Goal: Task Accomplishment & Management: Manage account settings

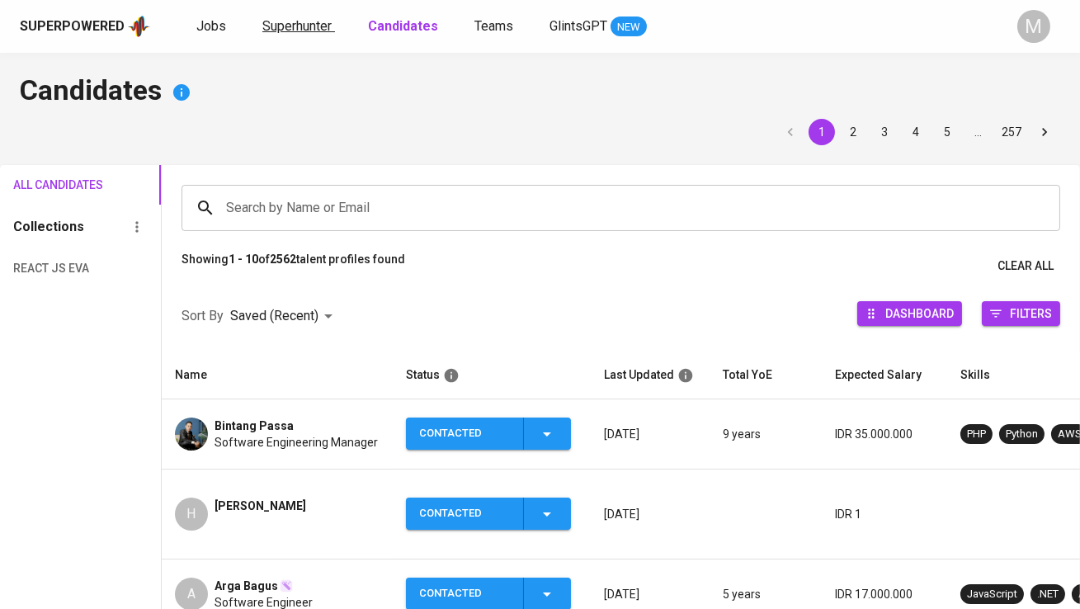
click at [286, 19] on span "Superhunter" at bounding box center [296, 26] width 69 height 16
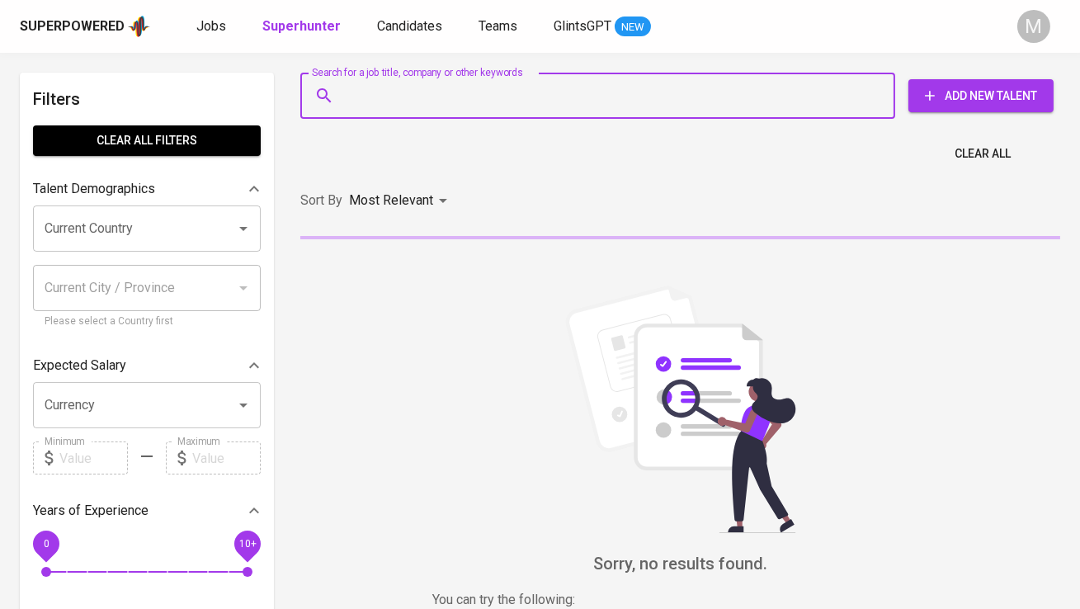
click at [353, 80] on input "Search for a job title, company or other keywords" at bounding box center [602, 95] width 522 height 31
paste input "• [EMAIL_ADDRESS][DOMAIN_NAME]"
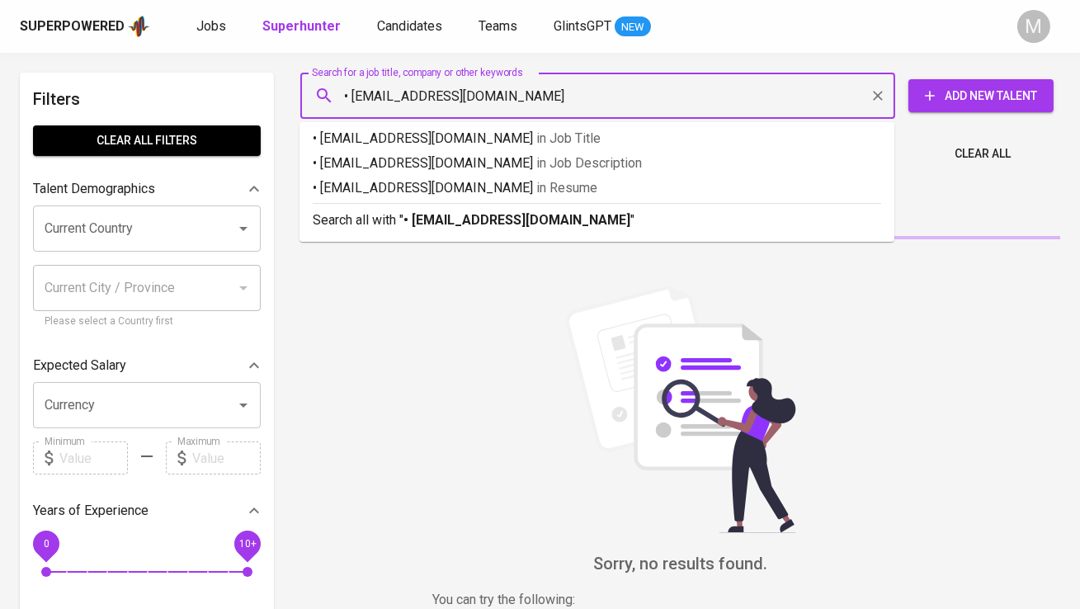
click at [354, 97] on input "• [EMAIL_ADDRESS][DOMAIN_NAME]" at bounding box center [602, 95] width 522 height 31
type input "[EMAIL_ADDRESS][DOMAIN_NAME]"
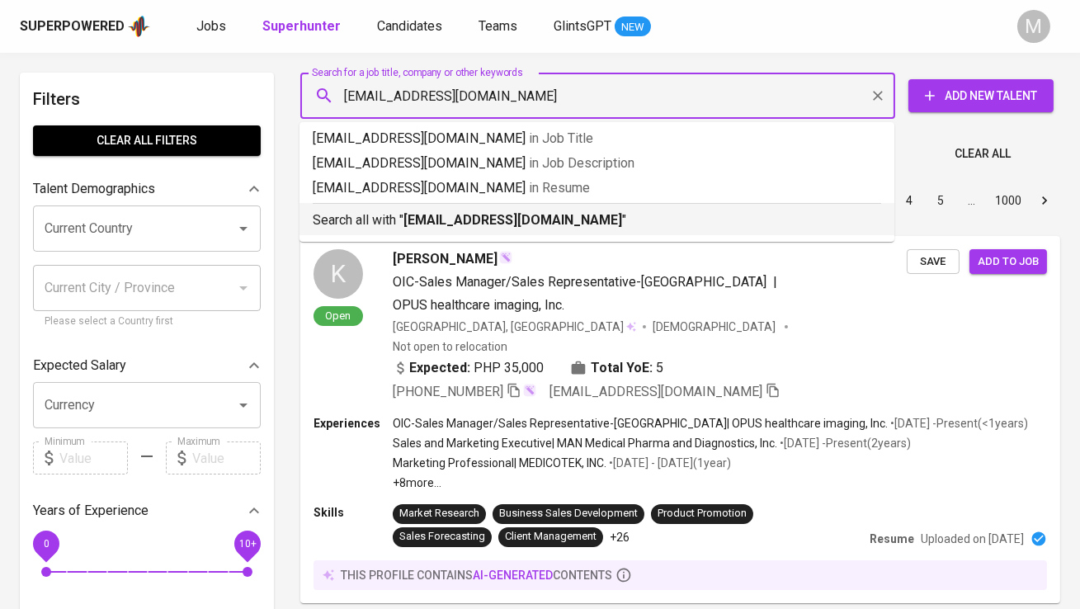
click at [369, 209] on div "Search all with " [PERSON_NAME][EMAIL_ADDRESS][DOMAIN_NAME] "" at bounding box center [597, 216] width 568 height 27
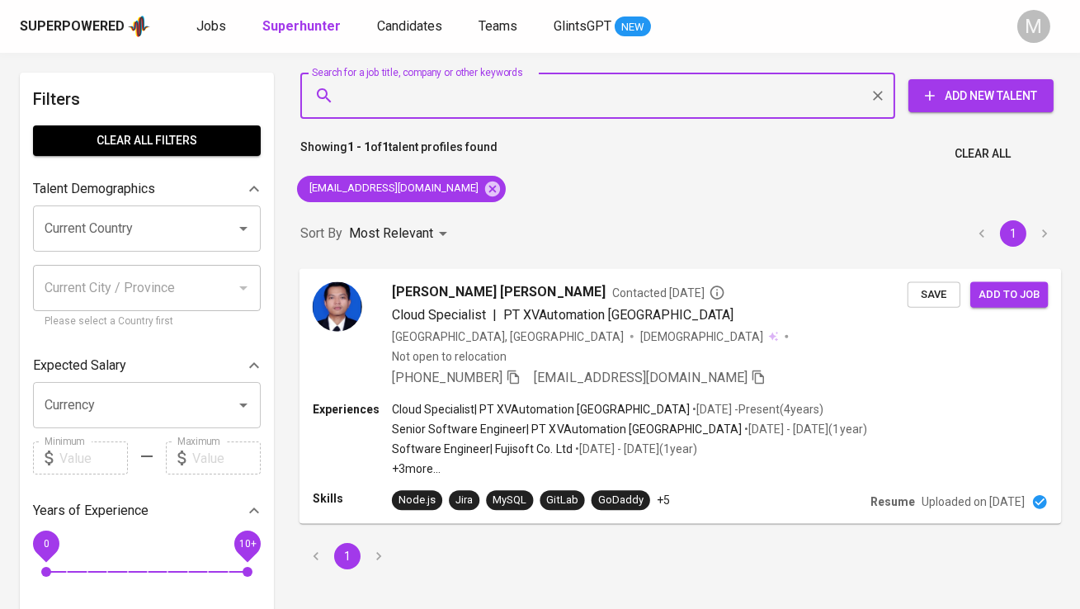
click at [355, 300] on img at bounding box center [337, 305] width 49 height 49
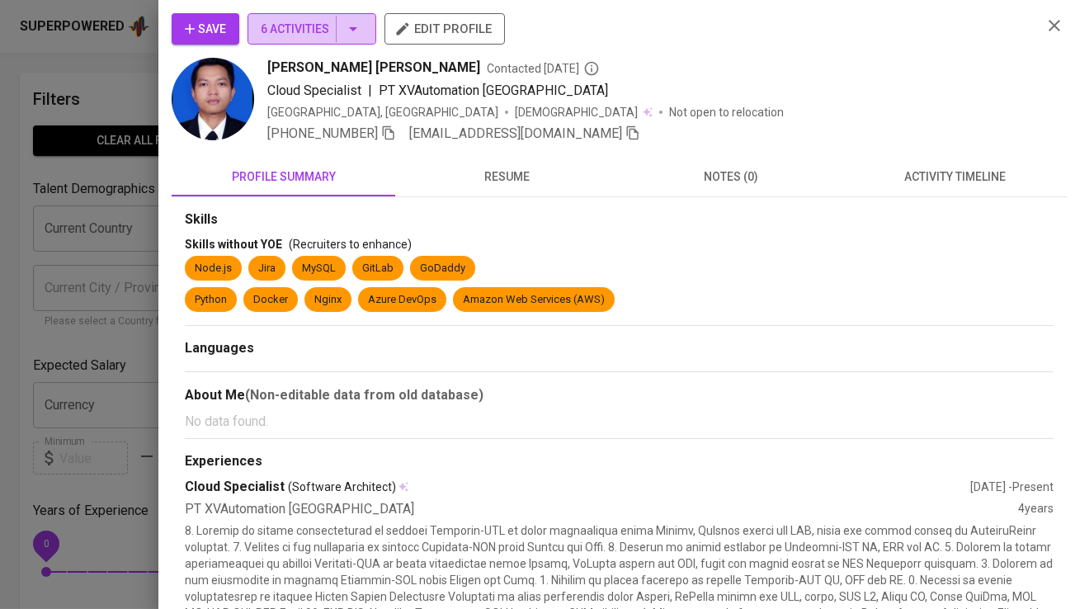
click at [302, 34] on span "6 Activities" at bounding box center [312, 29] width 102 height 21
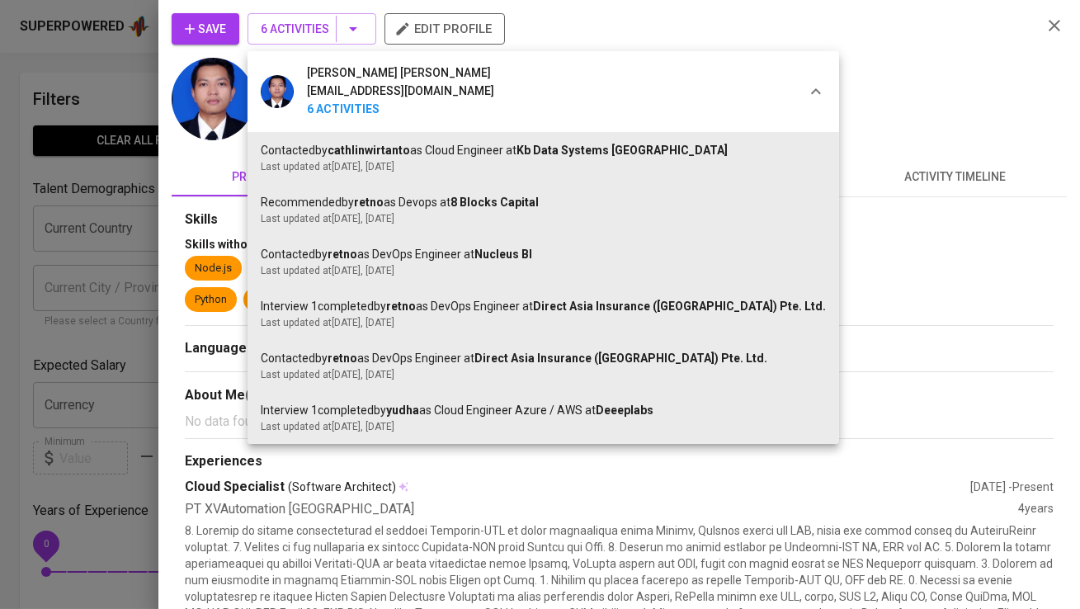
click at [302, 34] on div at bounding box center [540, 304] width 1080 height 609
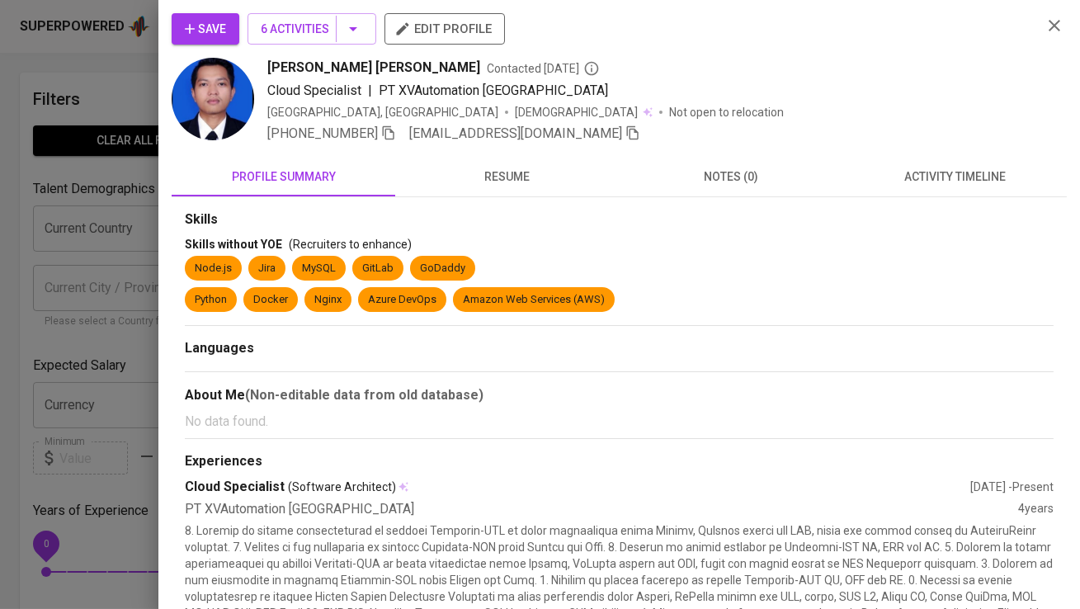
click at [214, 33] on span "Save" at bounding box center [205, 29] width 41 height 21
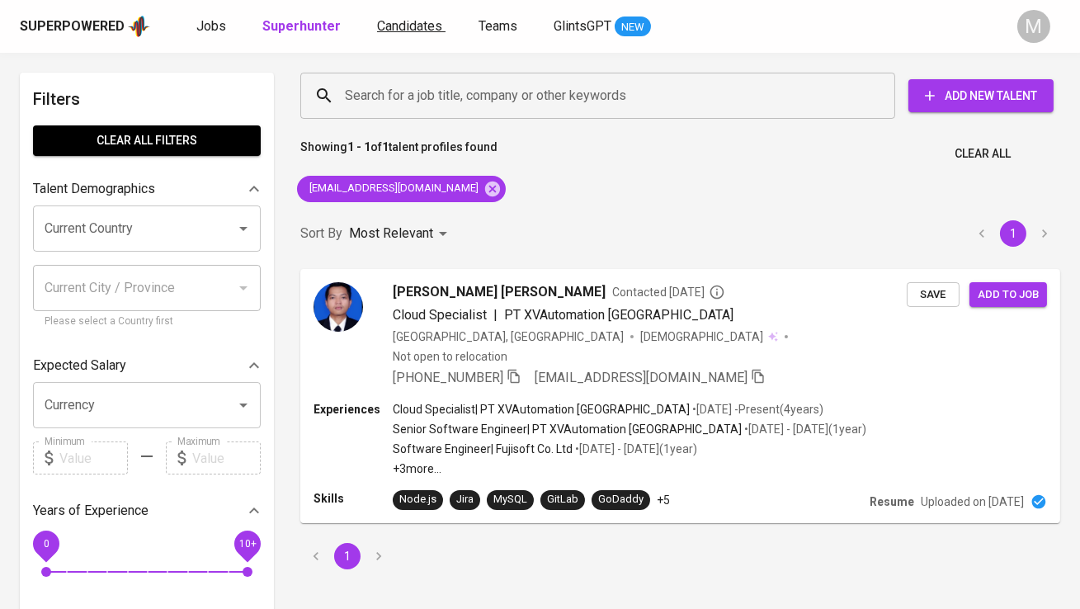
click at [406, 24] on span "Candidates" at bounding box center [409, 26] width 65 height 16
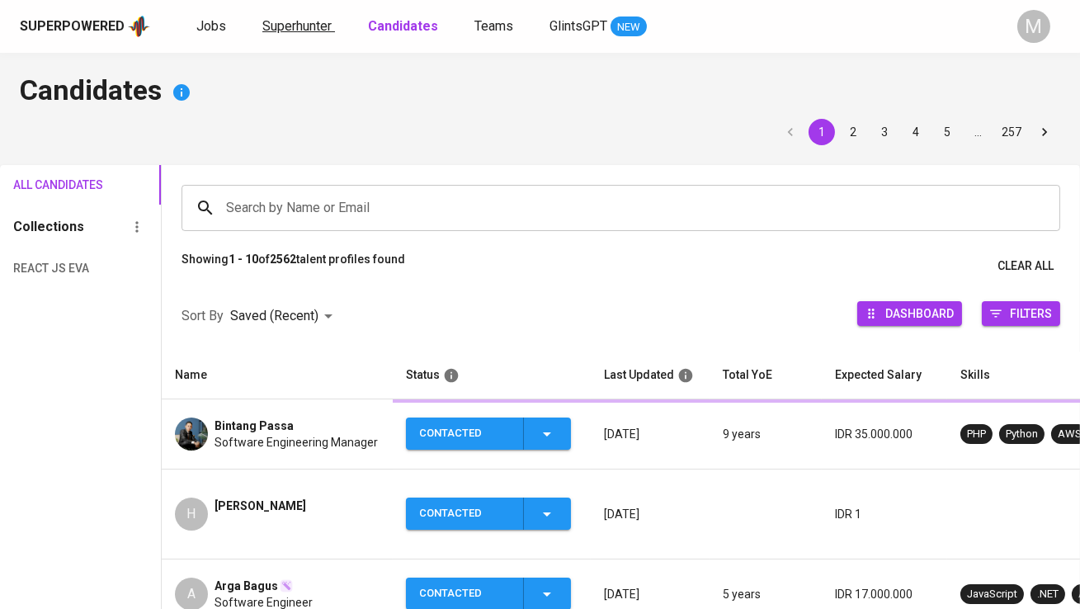
click at [308, 25] on span "Superhunter" at bounding box center [296, 26] width 69 height 16
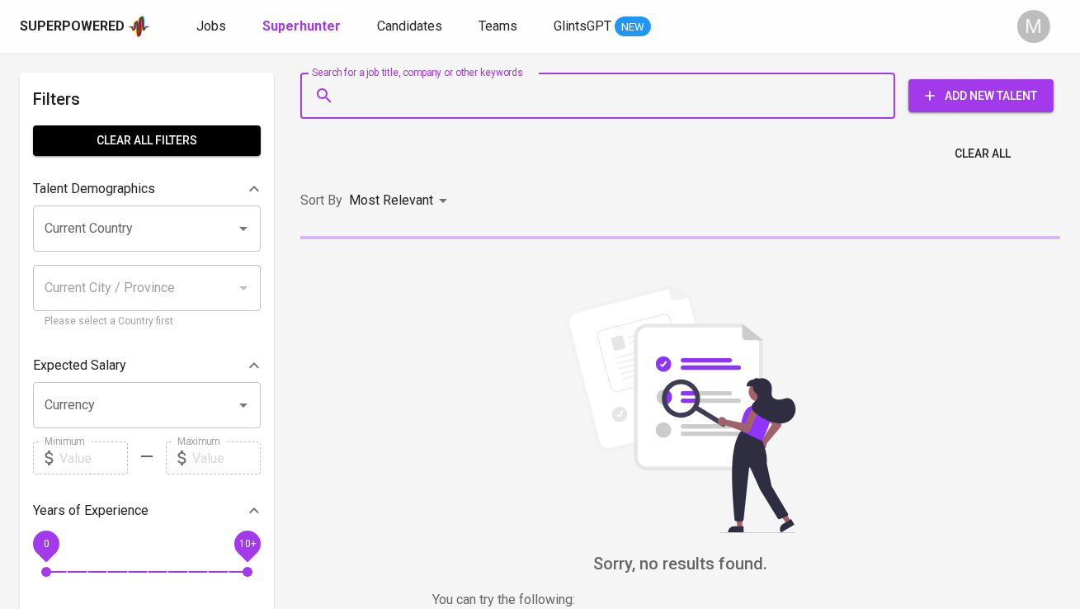
click at [360, 90] on input "Search for a job title, company or other keywords" at bounding box center [602, 95] width 522 height 31
paste input "[PHONE_NUMBER] [URL][DOMAIN_NAME] [EMAIL_ADDRESS][DOMAIN_NAME]"
type input "[PHONE_NUMBER] [URL][DOMAIN_NAME] [EMAIL_ADDRESS][DOMAIN_NAME]"
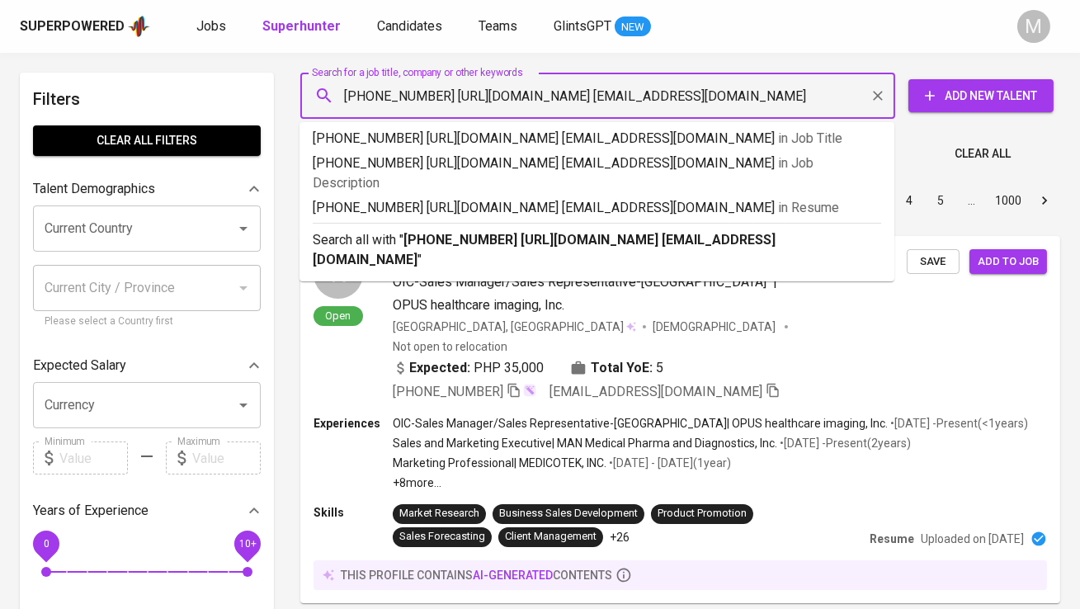
drag, startPoint x: 621, startPoint y: 92, endPoint x: 772, endPoint y: 96, distance: 151.0
click at [772, 96] on input "[PHONE_NUMBER] [URL][DOMAIN_NAME] [EMAIL_ADDRESS][DOMAIN_NAME]" at bounding box center [602, 95] width 522 height 31
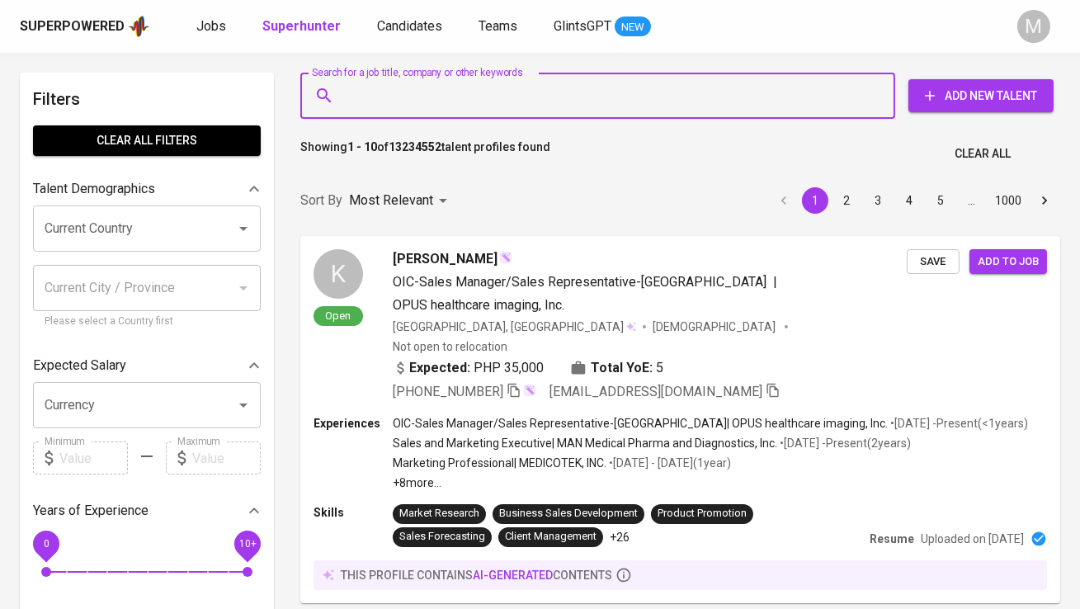
paste input "[EMAIL_ADDRESS][DOMAIN_NAME]"
type input "[EMAIL_ADDRESS][DOMAIN_NAME]"
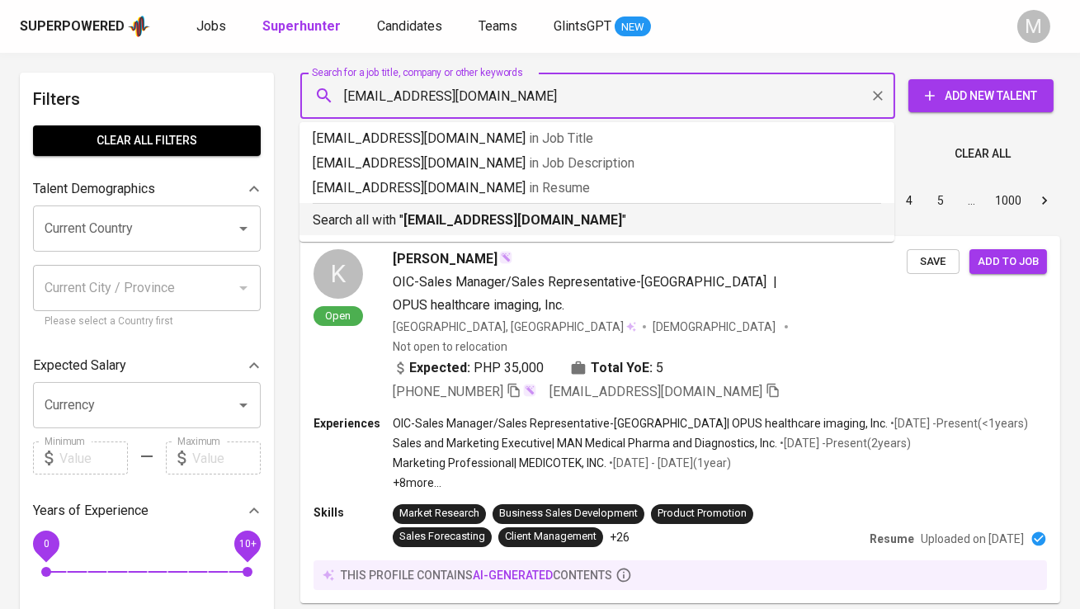
click at [696, 220] on p "Search all with " [EMAIL_ADDRESS][DOMAIN_NAME] "" at bounding box center [597, 220] width 568 height 20
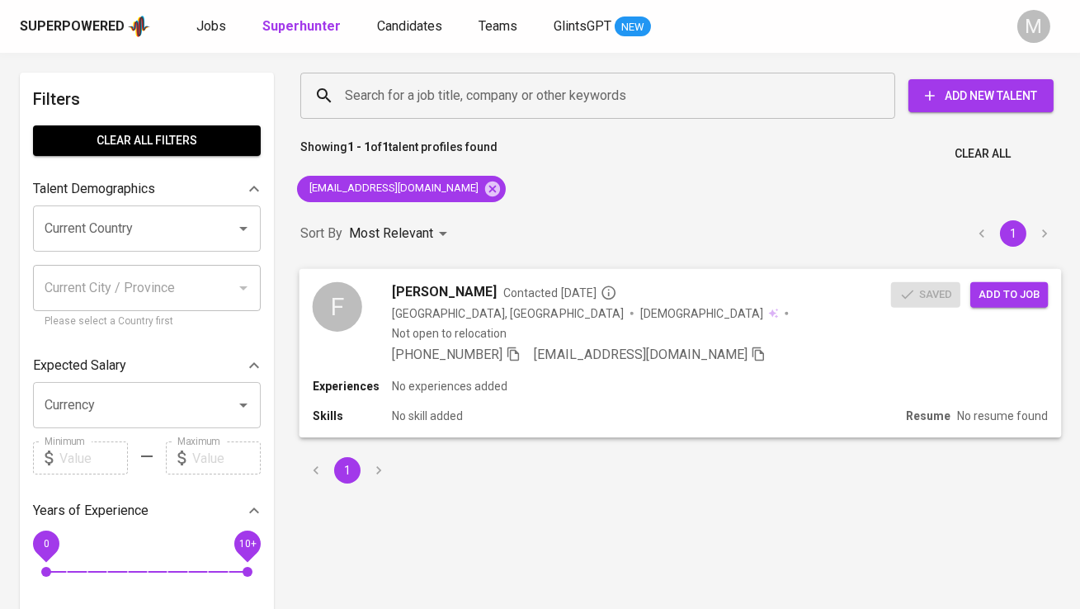
click at [336, 290] on div "F" at bounding box center [337, 305] width 49 height 49
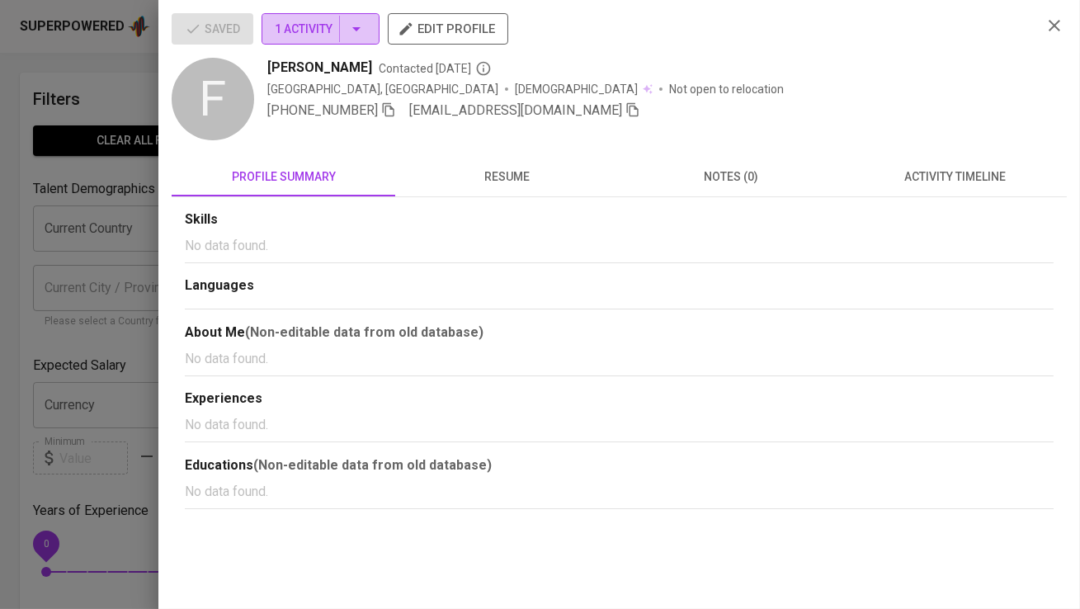
click at [313, 24] on span "1 Activity" at bounding box center [321, 29] width 92 height 21
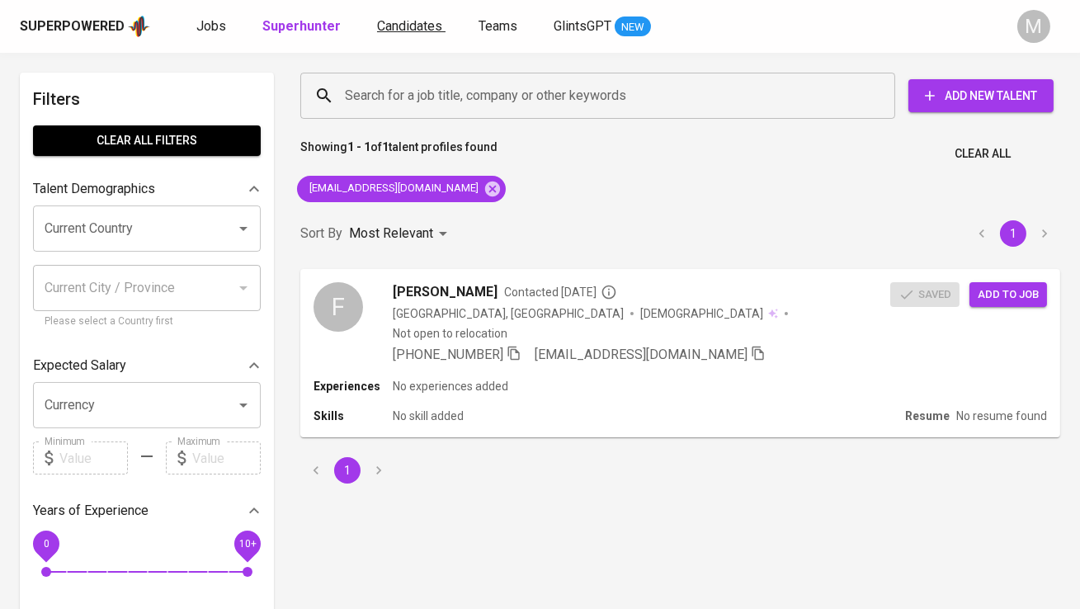
click at [401, 21] on span "Candidates" at bounding box center [409, 26] width 65 height 16
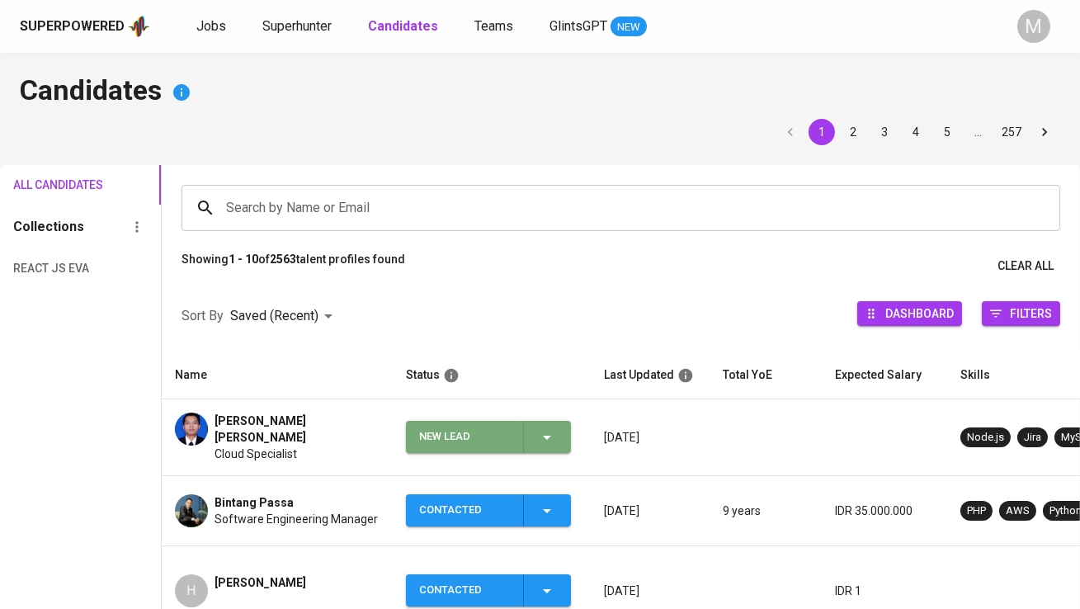
click at [431, 432] on div "New Lead" at bounding box center [464, 437] width 91 height 32
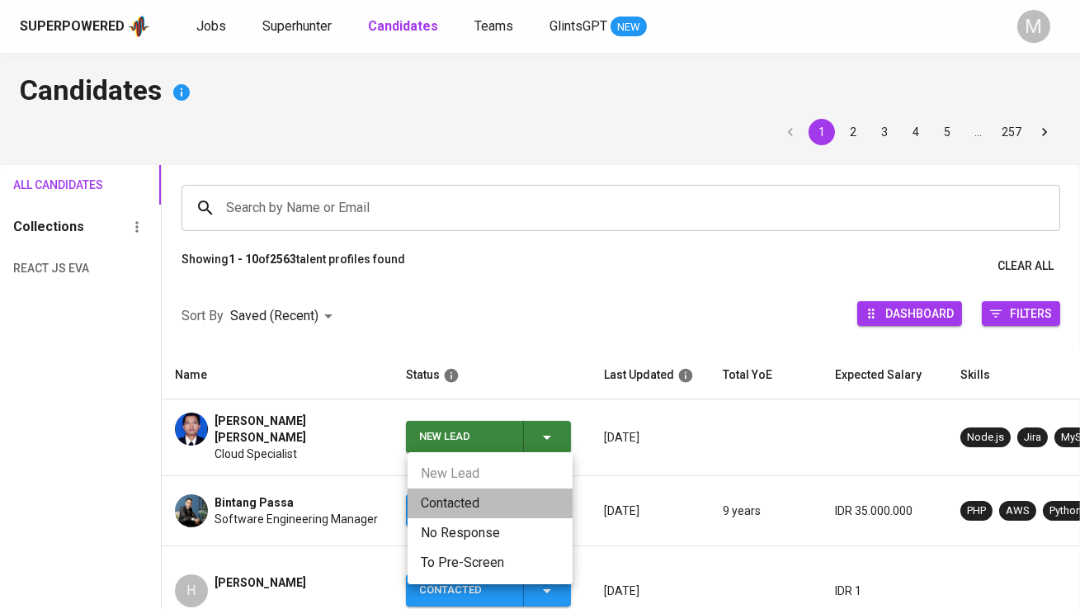
click at [449, 506] on li "Contacted" at bounding box center [489, 503] width 165 height 30
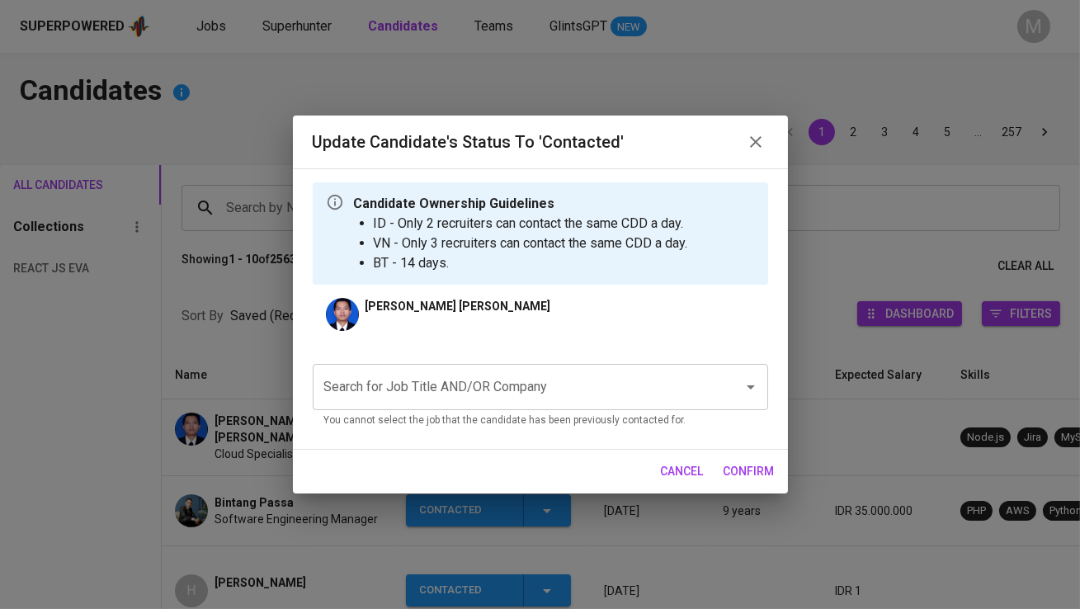
click at [439, 389] on input "Search for Job Title AND/OR Company" at bounding box center [517, 386] width 394 height 31
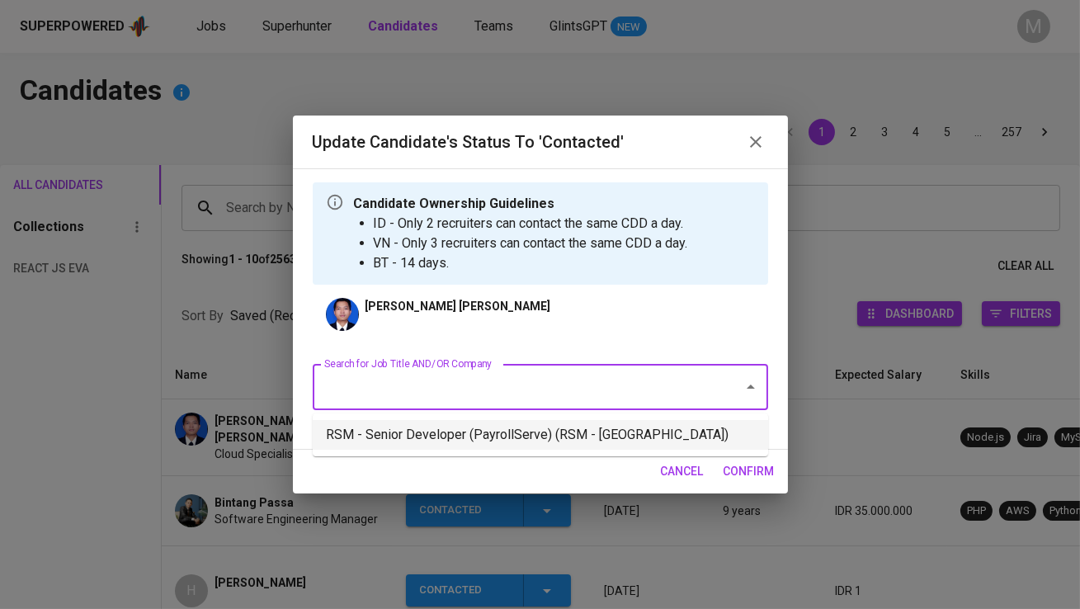
click at [445, 423] on li "RSM - Senior Developer (PayrollServe) (RSM - [GEOGRAPHIC_DATA])" at bounding box center [540, 435] width 455 height 30
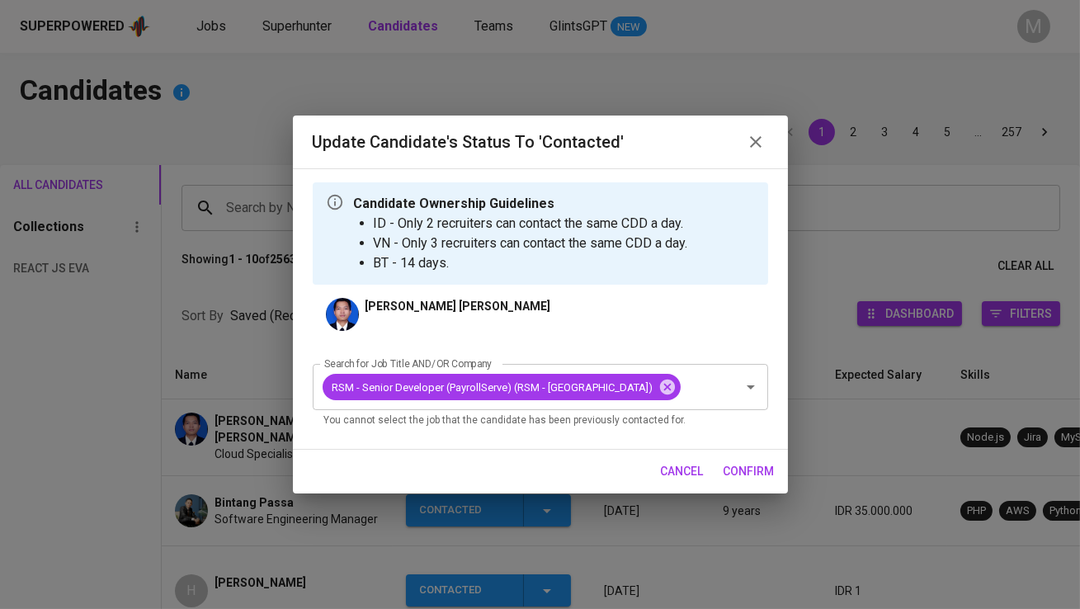
click at [745, 464] on span "confirm" at bounding box center [748, 471] width 51 height 21
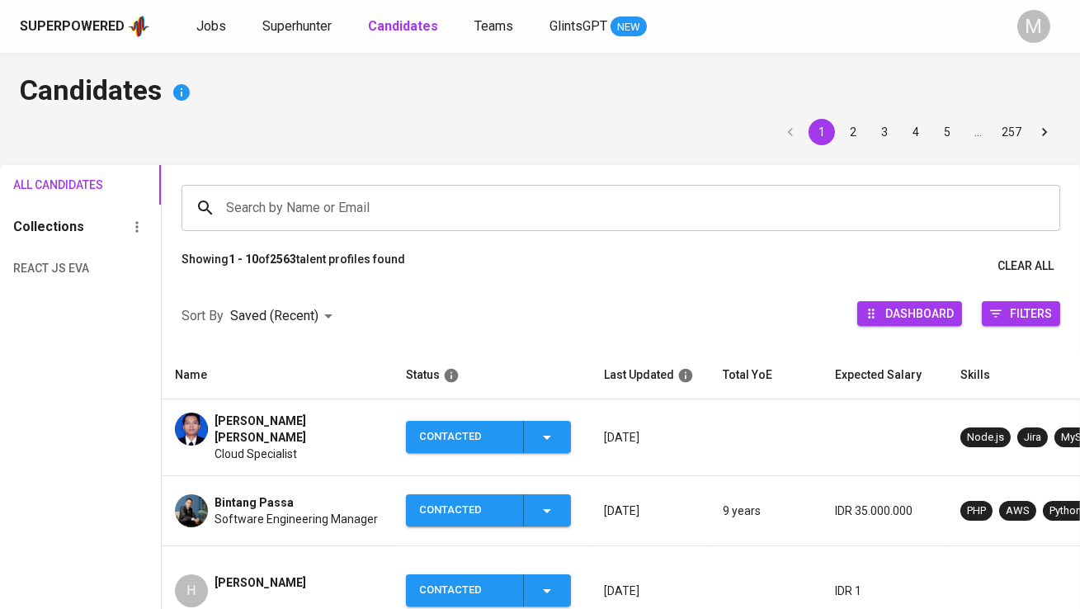
click at [401, 206] on input "Search by Name or Email" at bounding box center [625, 207] width 806 height 31
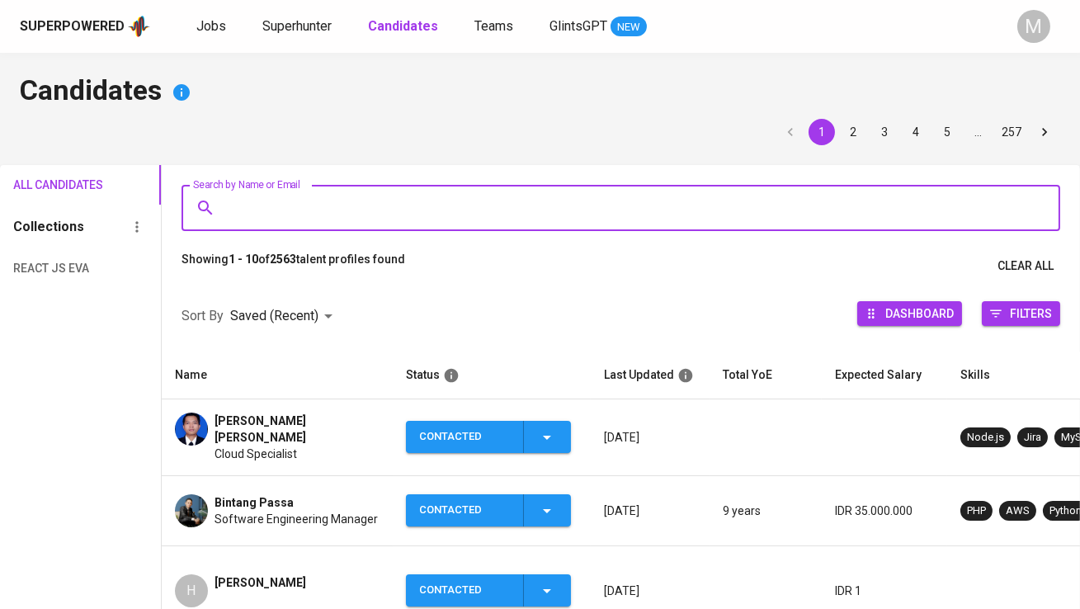
paste input "[EMAIL_ADDRESS][DOMAIN_NAME]"
type input "[EMAIL_ADDRESS][DOMAIN_NAME]"
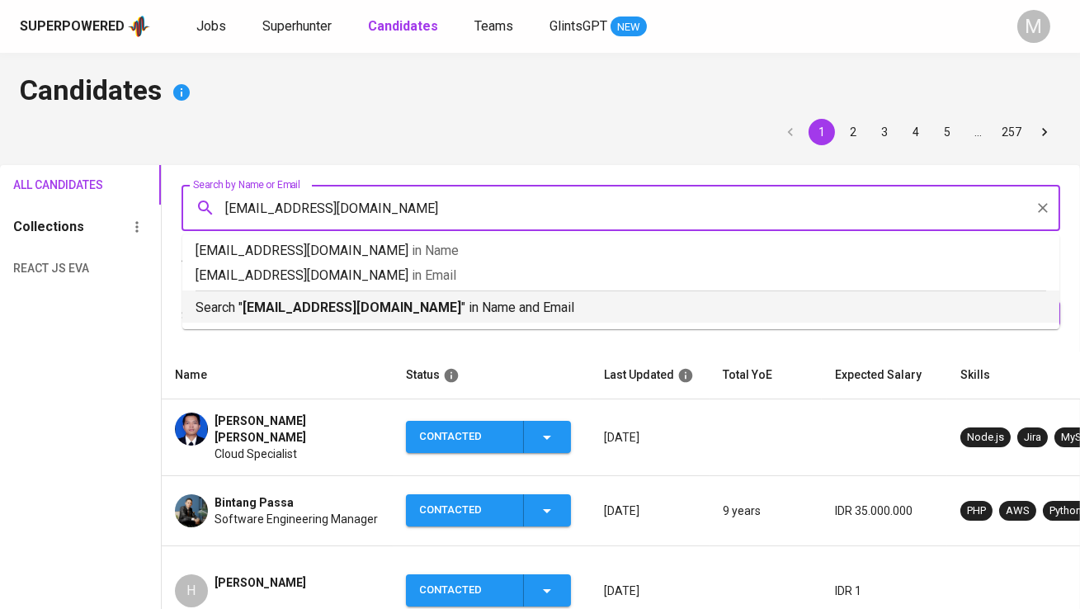
click at [394, 298] on p "Search " [EMAIL_ADDRESS][DOMAIN_NAME] " in Name and Email" at bounding box center [620, 308] width 850 height 20
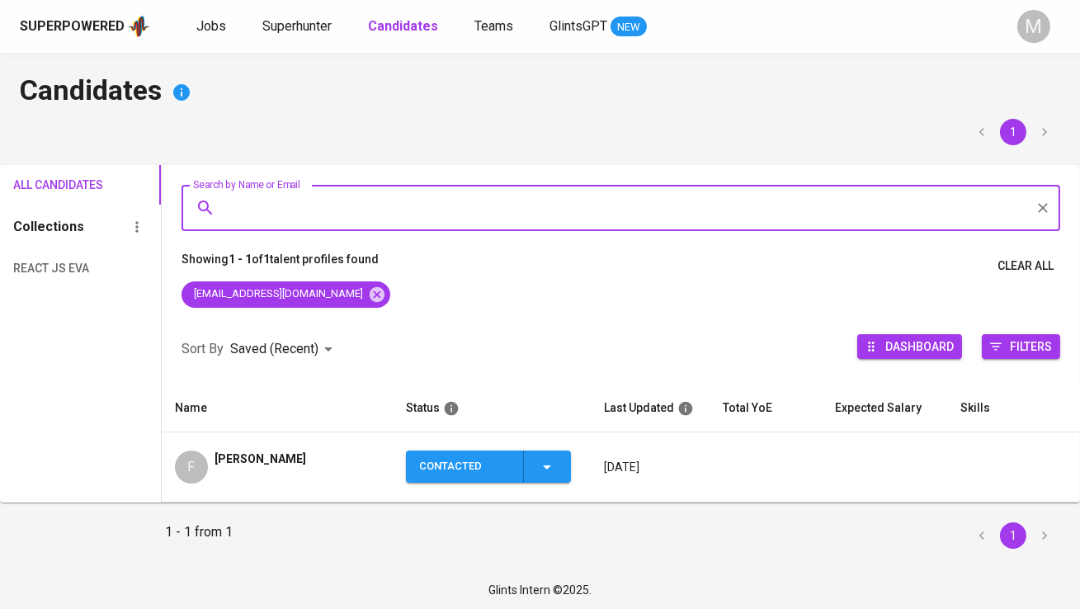
click at [490, 485] on td "Contacted" at bounding box center [492, 467] width 198 height 70
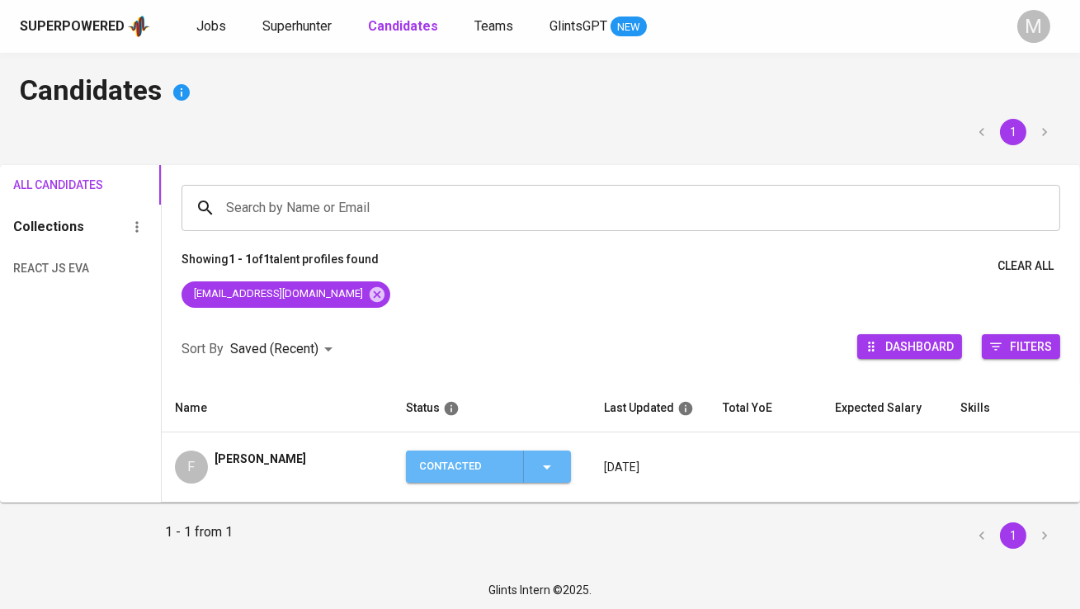
click at [490, 477] on div "Contacted" at bounding box center [464, 466] width 91 height 32
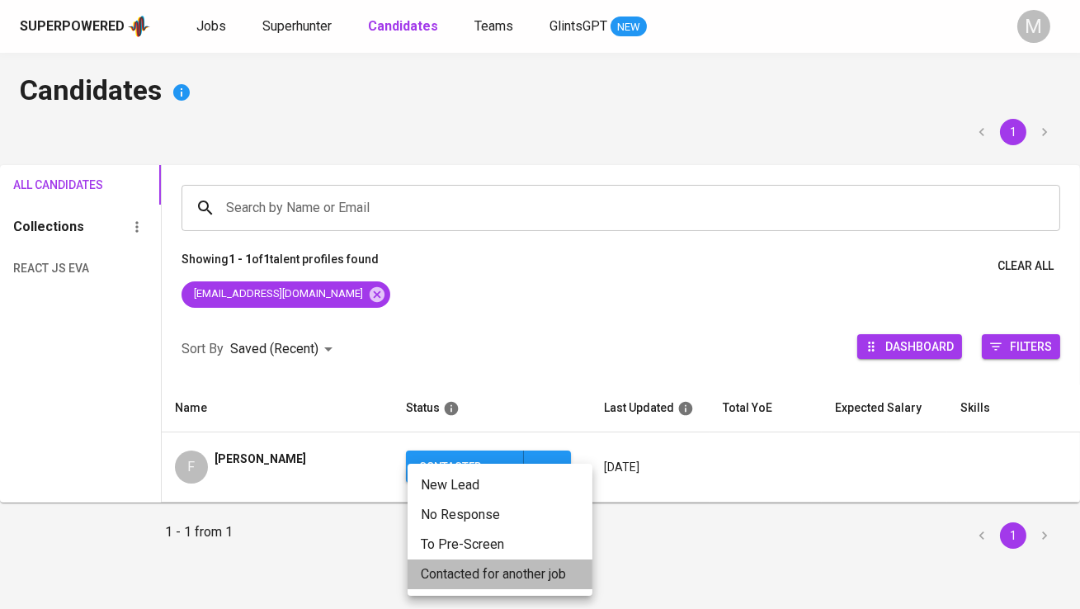
click at [483, 562] on li "Contacted for another job" at bounding box center [499, 574] width 185 height 30
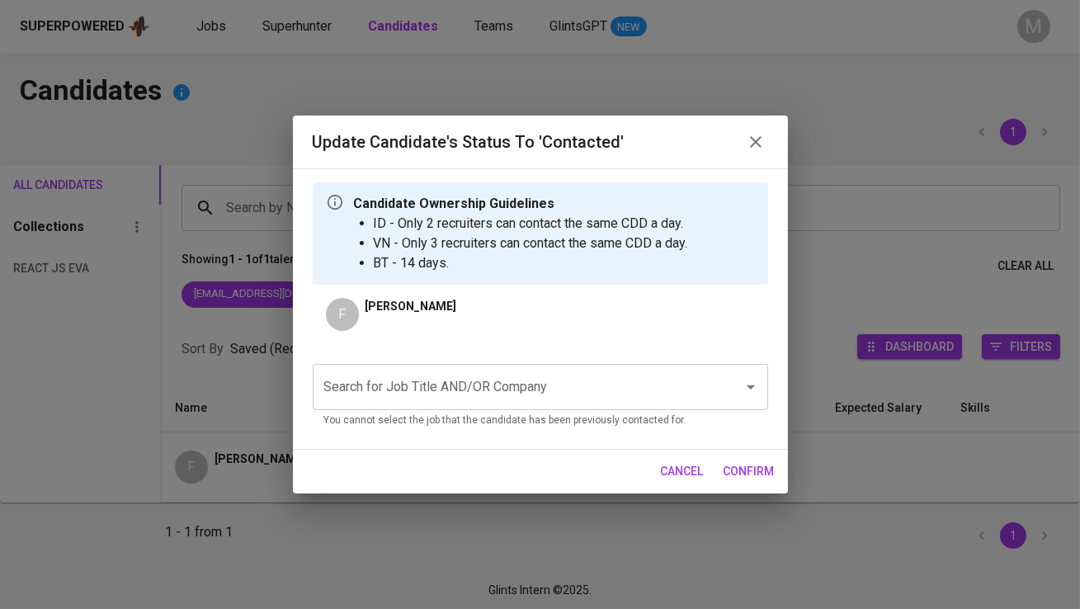
click at [431, 390] on input "Search for Job Title AND/OR Company" at bounding box center [517, 386] width 394 height 31
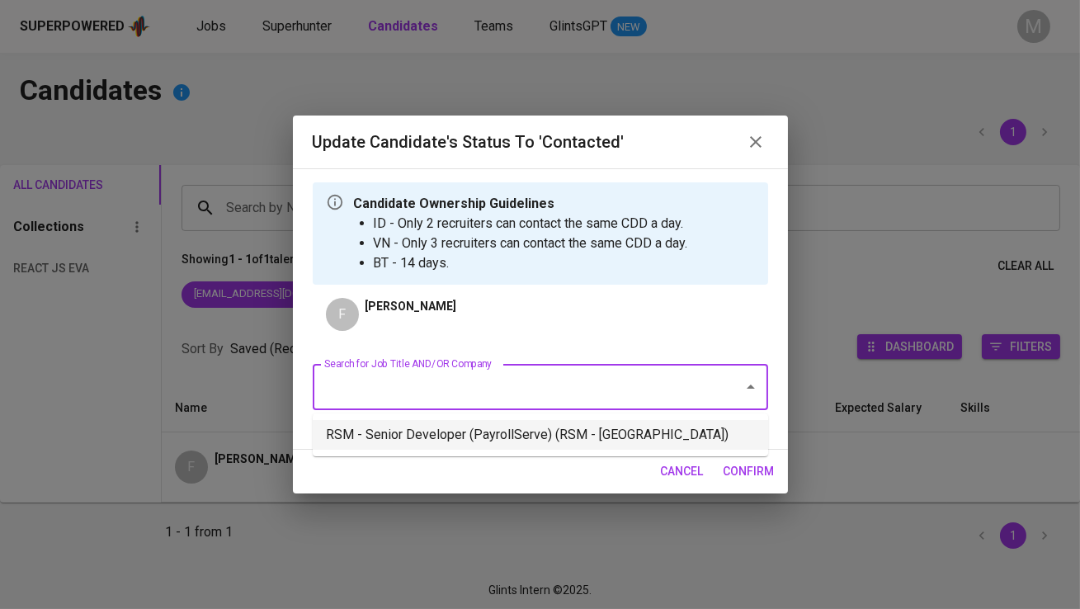
click at [444, 426] on li "RSM - Senior Developer (PayrollServe) (RSM - [GEOGRAPHIC_DATA])" at bounding box center [540, 435] width 455 height 30
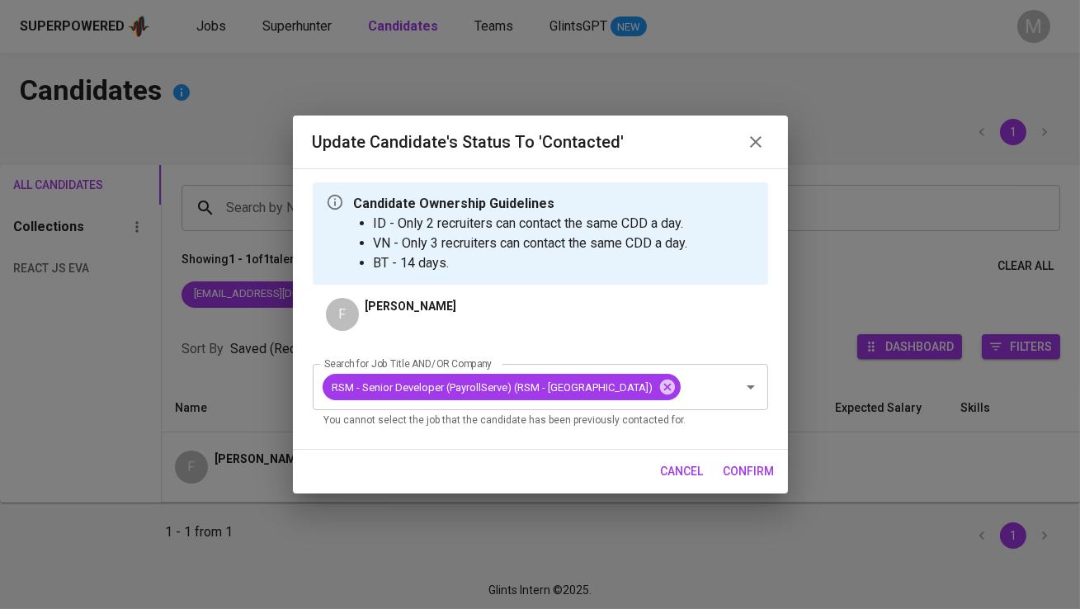
click at [729, 464] on span "confirm" at bounding box center [748, 471] width 51 height 21
